Goal: Book appointment/travel/reservation

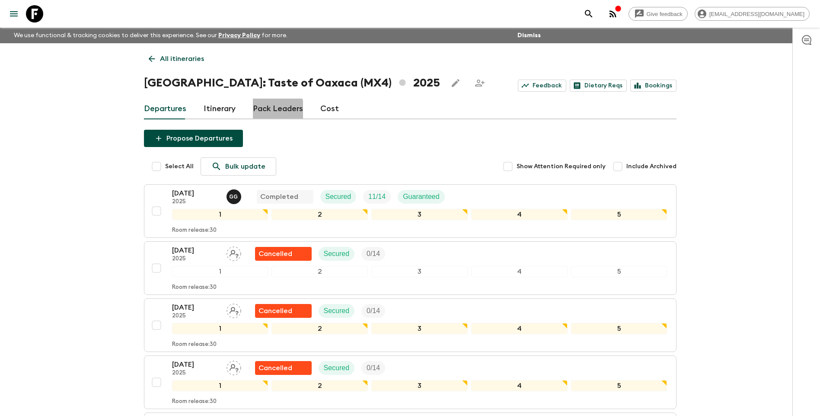
click at [274, 110] on link "Pack Leaders" at bounding box center [278, 109] width 50 height 21
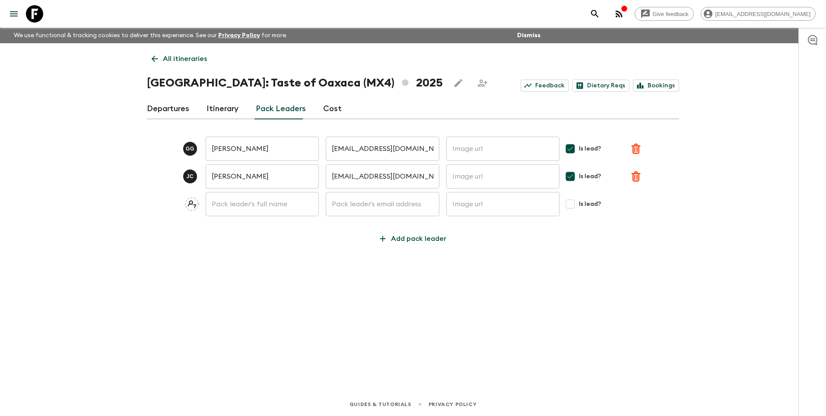
click at [174, 110] on link "Departures" at bounding box center [168, 109] width 42 height 21
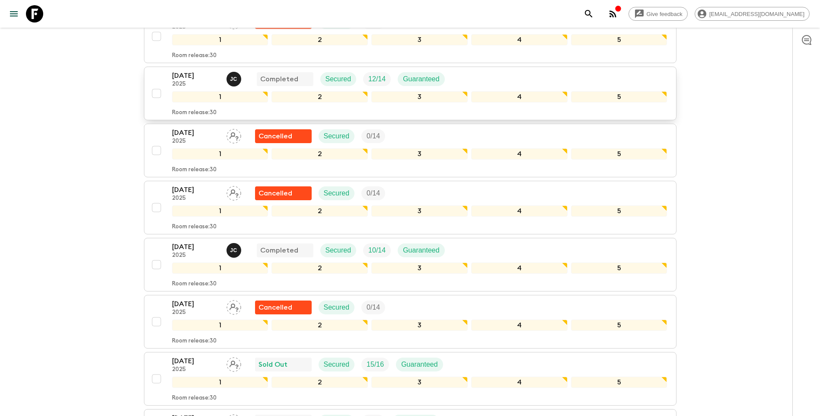
scroll to position [518, 0]
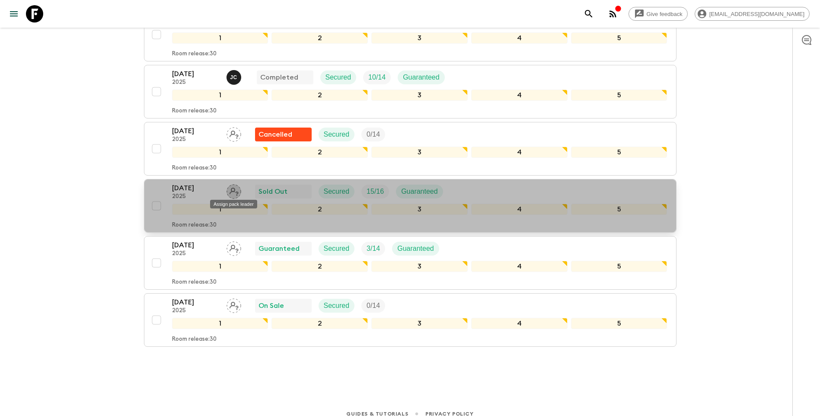
click at [234, 191] on icon "Assign pack leader" at bounding box center [233, 192] width 9 height 8
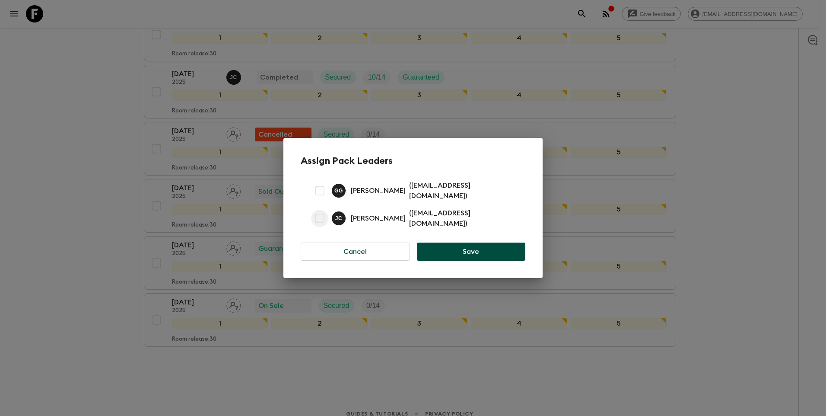
click at [319, 219] on input "checkbox" at bounding box center [319, 218] width 17 height 17
checkbox input "true"
click at [451, 250] on button "Save" at bounding box center [471, 251] width 108 height 18
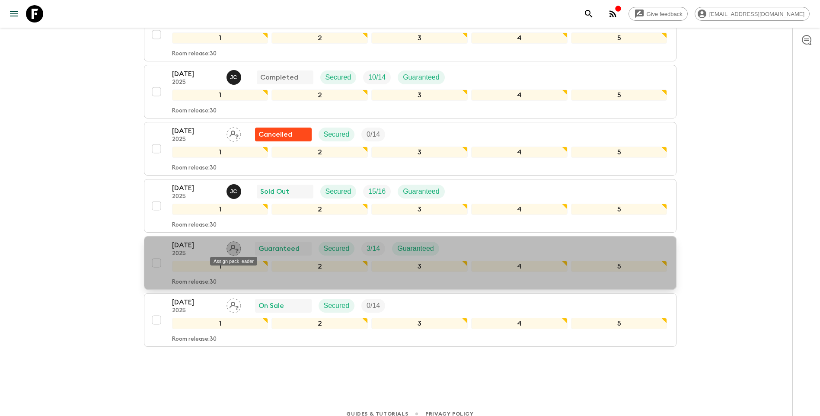
click at [236, 247] on icon "Assign pack leader" at bounding box center [233, 248] width 15 height 15
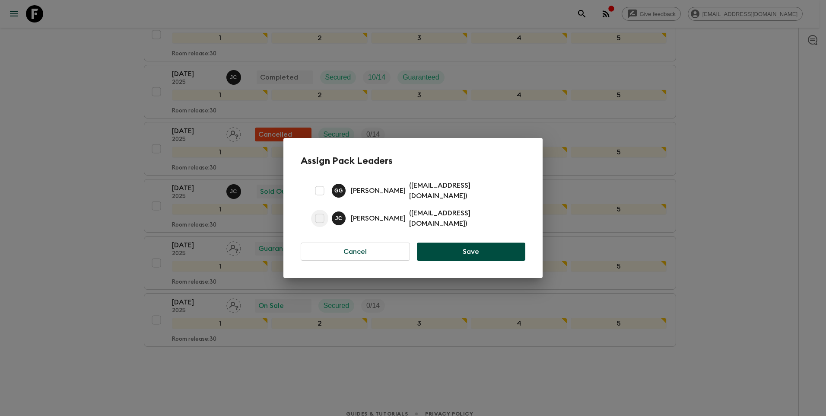
click at [319, 216] on input "checkbox" at bounding box center [319, 218] width 17 height 17
checkbox input "true"
click at [447, 256] on button "Save" at bounding box center [471, 251] width 108 height 18
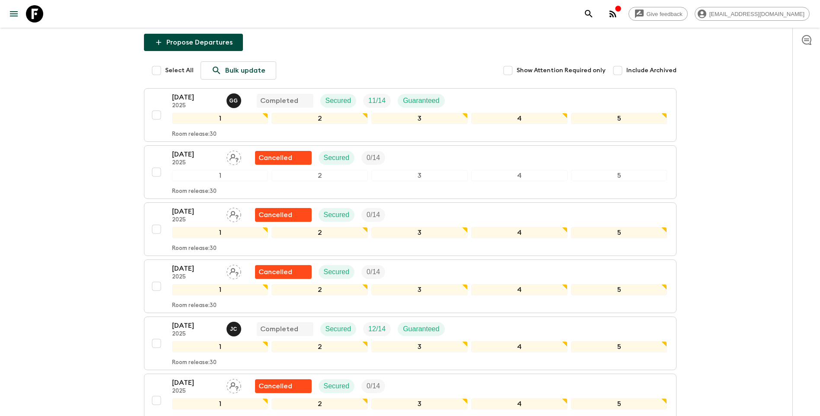
scroll to position [0, 0]
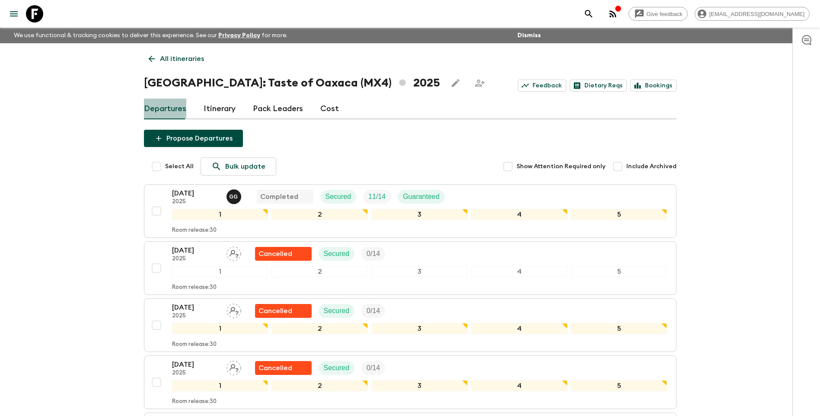
click at [174, 111] on link "Departures" at bounding box center [165, 109] width 42 height 21
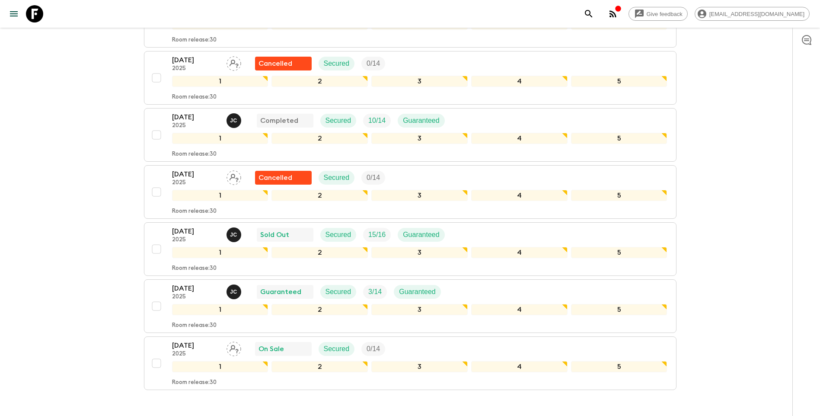
scroll to position [528, 0]
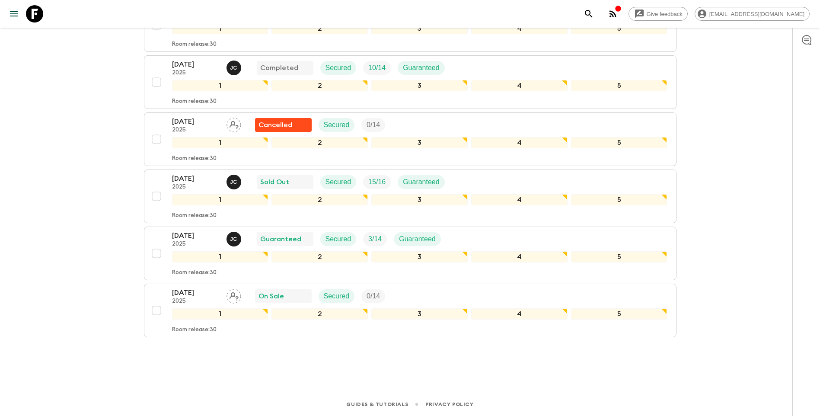
drag, startPoint x: 753, startPoint y: 312, endPoint x: 753, endPoint y: 319, distance: 6.9
click at [191, 178] on p "[DATE]" at bounding box center [196, 178] width 48 height 10
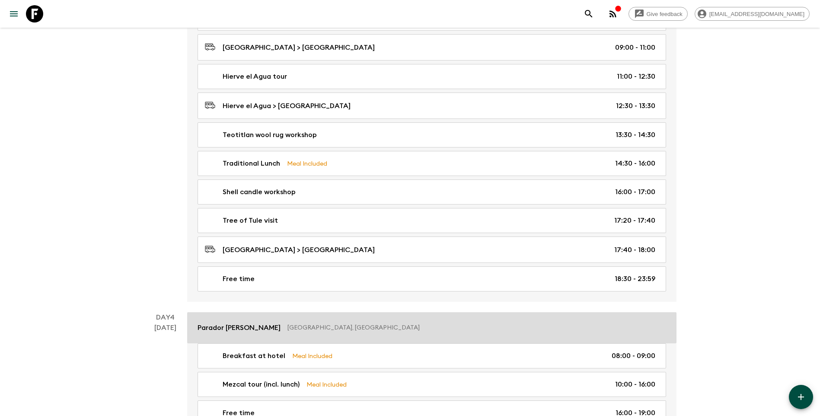
scroll to position [773, 0]
